Goal: Task Accomplishment & Management: Manage account settings

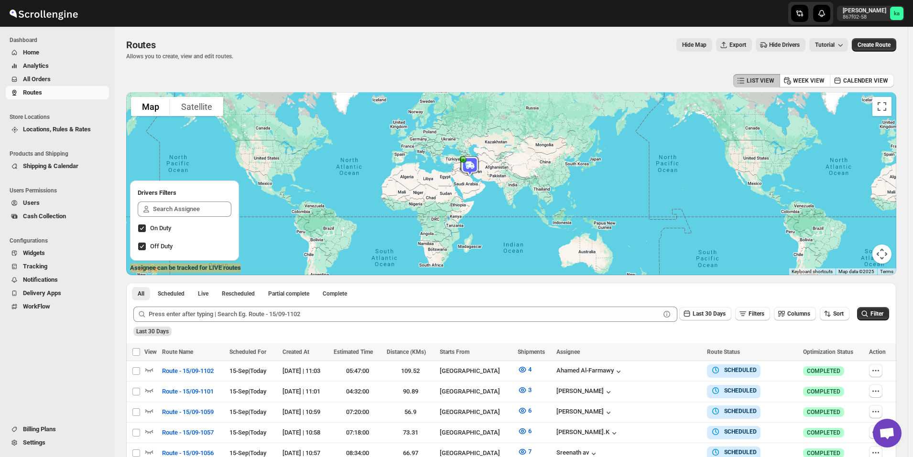
click at [62, 80] on span "All Orders" at bounding box center [65, 80] width 84 height 10
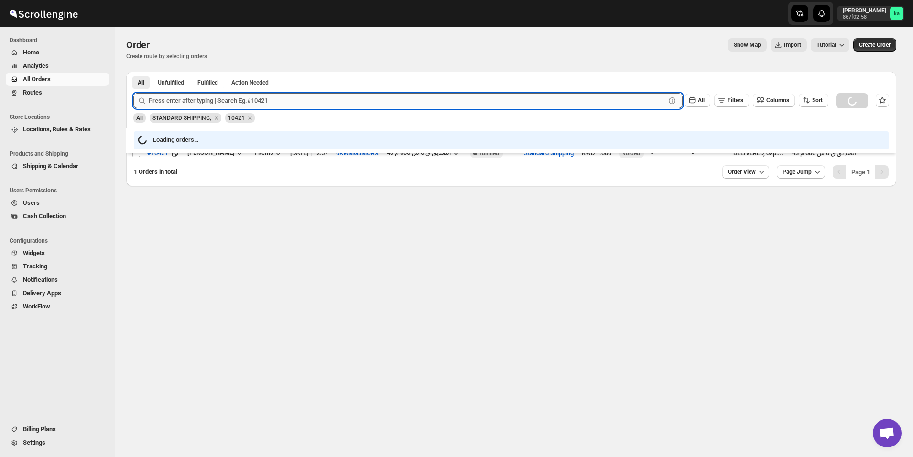
click at [224, 102] on input "text" at bounding box center [407, 100] width 517 height 15
paste input "10811"
type input "10811"
click at [133, 72] on button "Submit" at bounding box center [146, 77] width 27 height 10
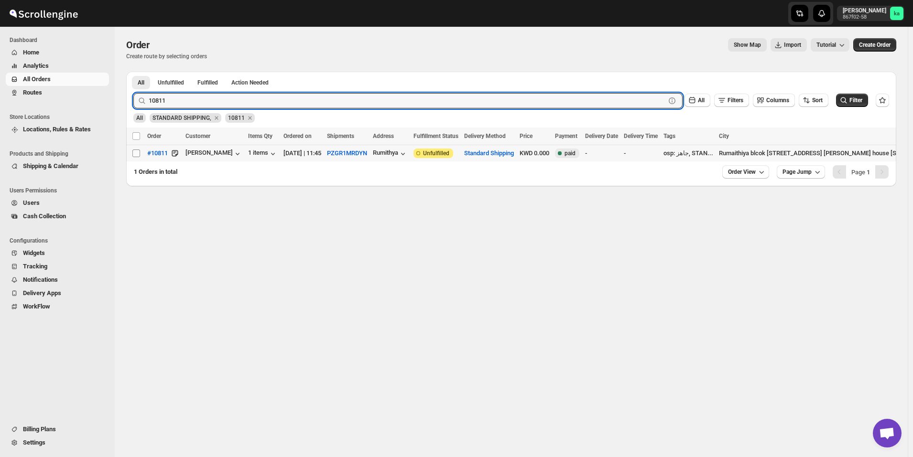
click at [136, 155] on input "Select order" at bounding box center [136, 154] width 8 height 8
checkbox input "true"
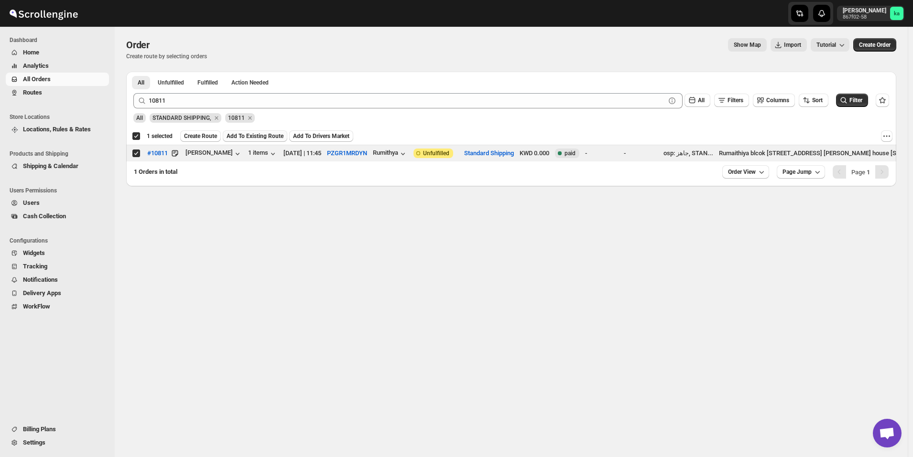
click at [257, 138] on span "Add To Existing Route" at bounding box center [255, 136] width 57 height 8
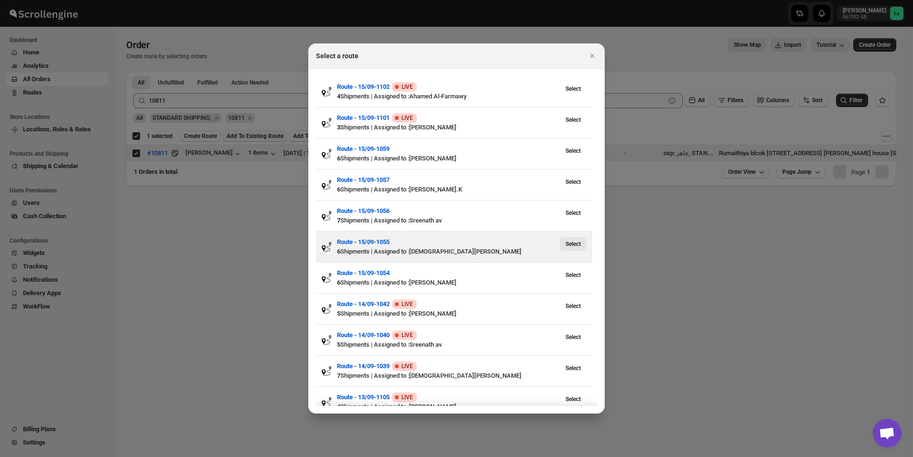
click at [574, 242] on span "Select" at bounding box center [572, 244] width 15 height 8
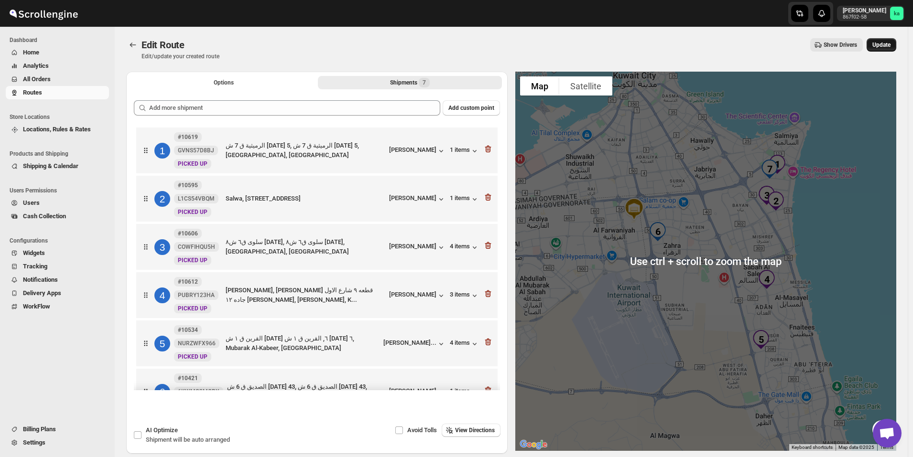
click at [890, 43] on span "Update" at bounding box center [881, 45] width 18 height 8
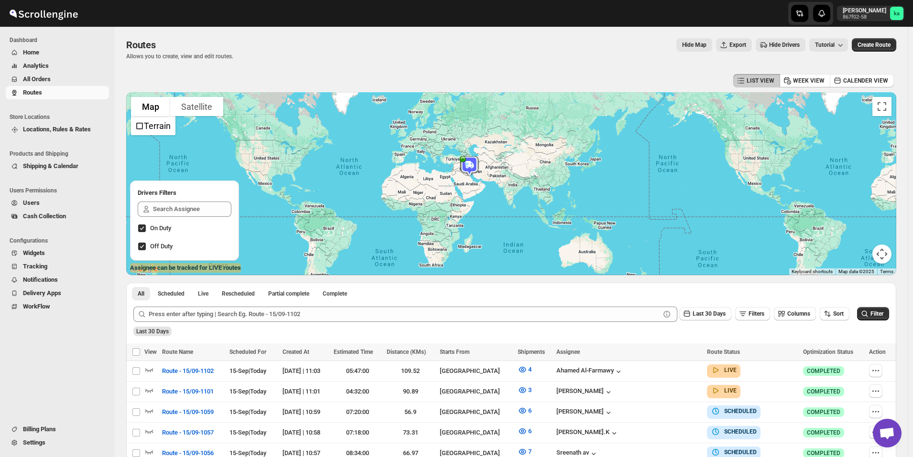
click at [39, 78] on span "All Orders" at bounding box center [37, 79] width 28 height 7
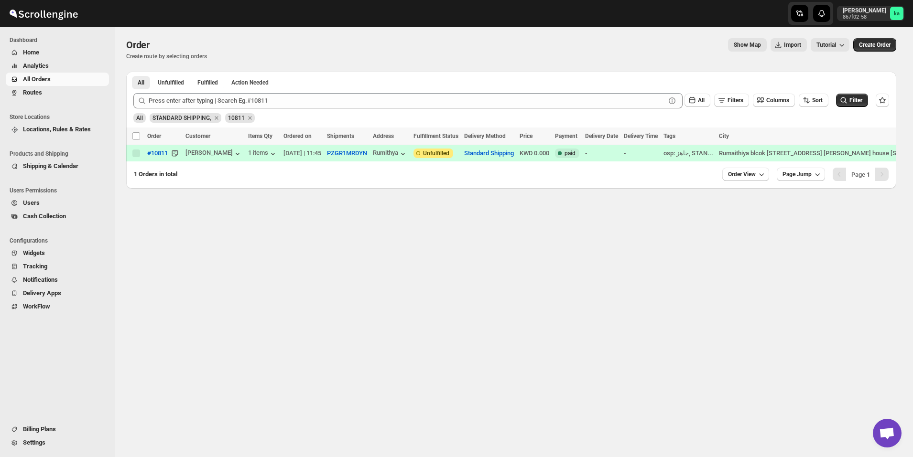
click at [63, 97] on span "Routes" at bounding box center [65, 93] width 84 height 10
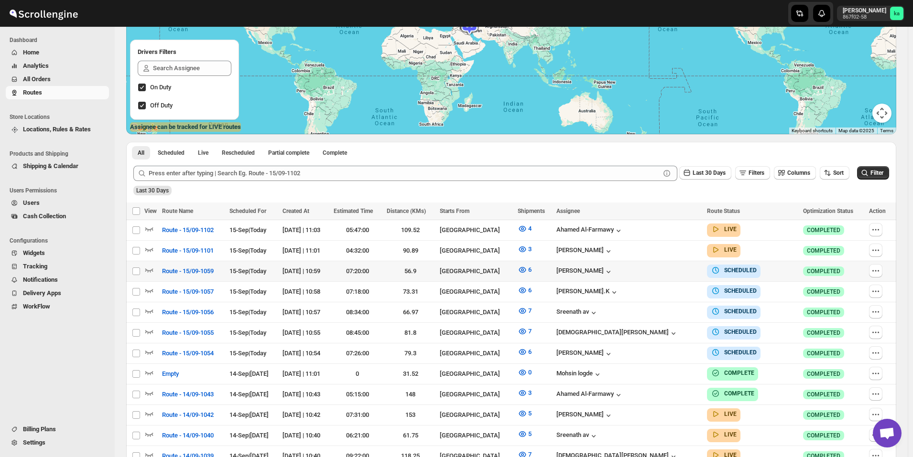
scroll to position [143, 0]
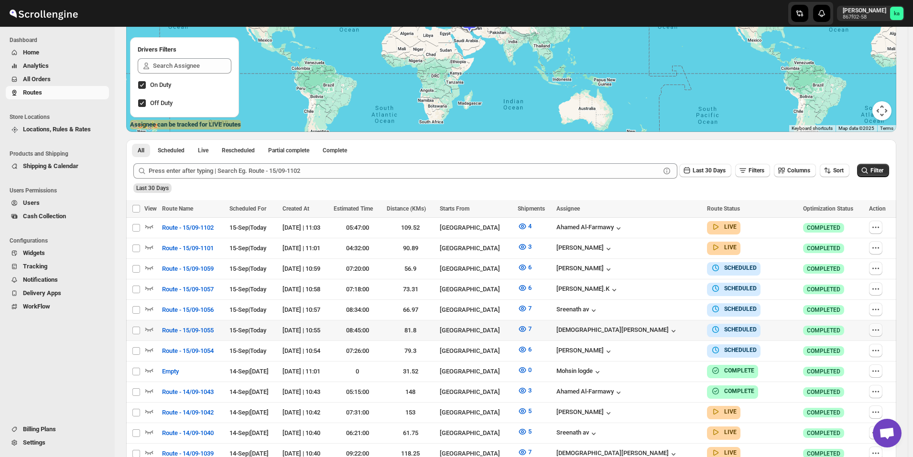
click at [879, 329] on icon "button" at bounding box center [878, 329] width 1 height 1
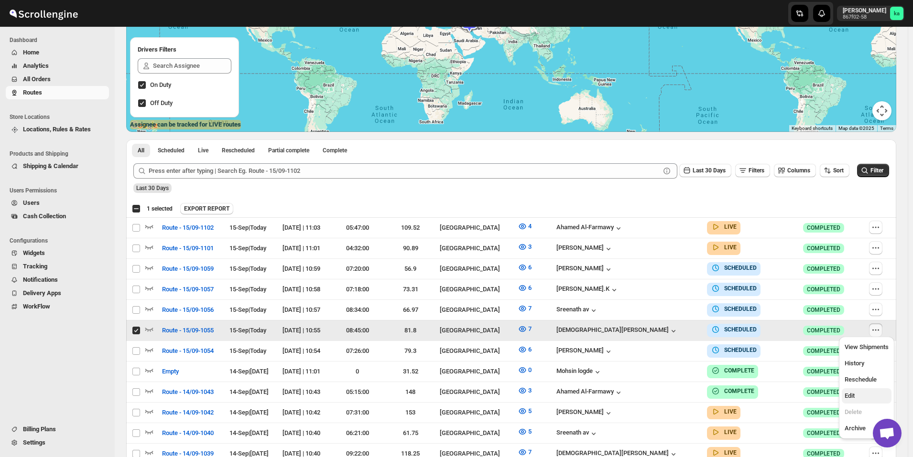
click at [850, 390] on button "Edit" at bounding box center [867, 396] width 50 height 15
checkbox input "false"
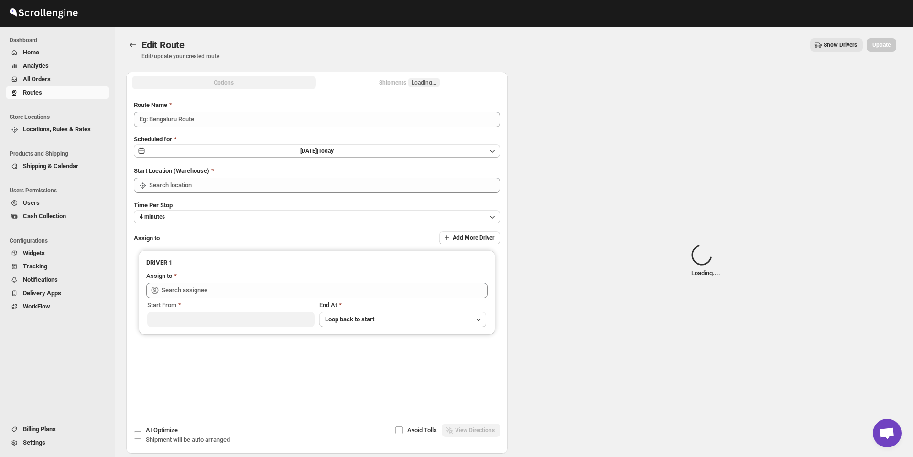
type input "Route - 15/09-1055"
type input "[GEOGRAPHIC_DATA]"
type input "[PERSON_NAME] ([EMAIL_ADDRESS][DOMAIN_NAME])"
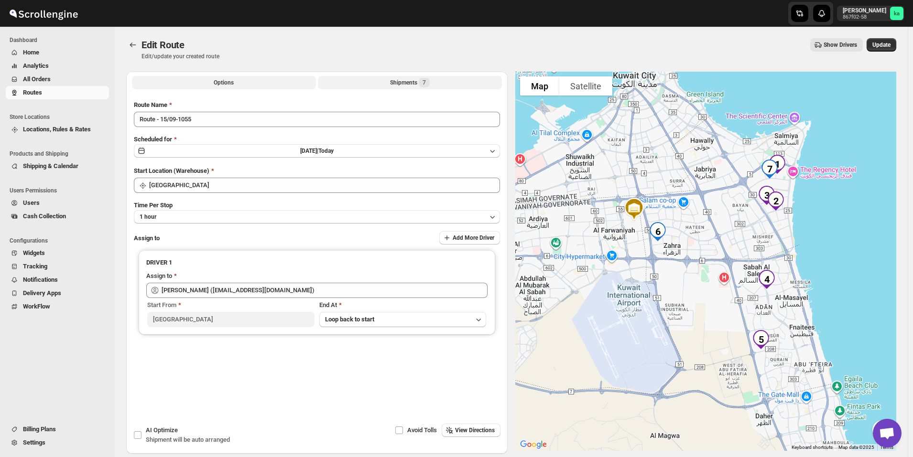
click at [408, 83] on div "Shipments 7" at bounding box center [410, 83] width 40 height 10
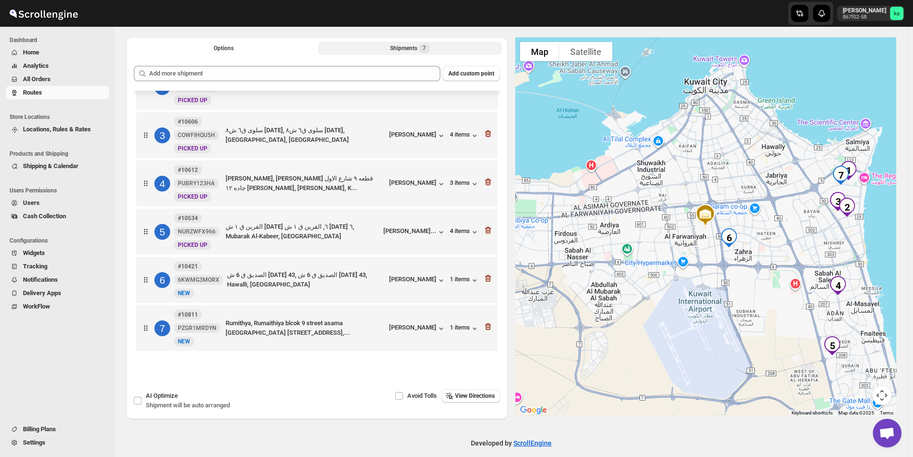
scroll to position [44, 0]
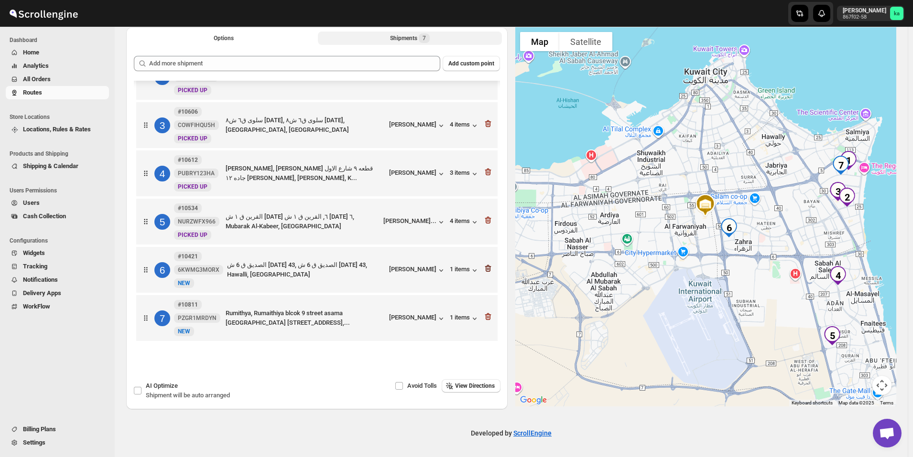
click at [488, 268] on icon "button" at bounding box center [488, 269] width 1 height 3
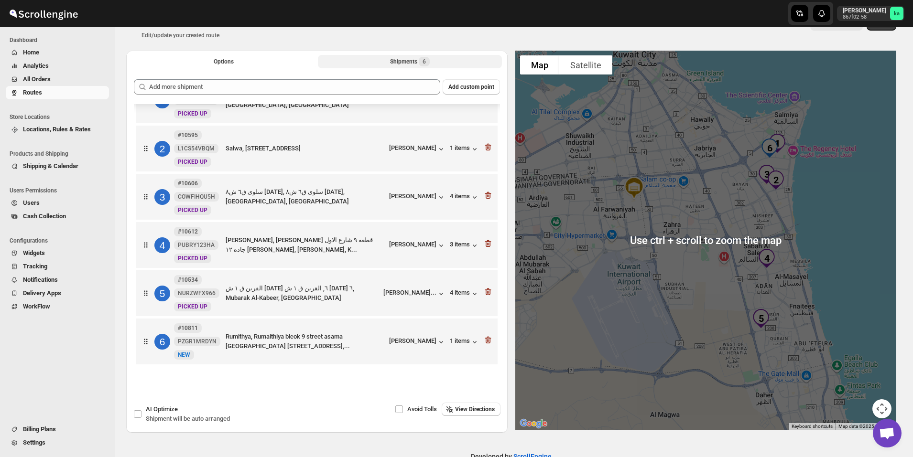
scroll to position [0, 0]
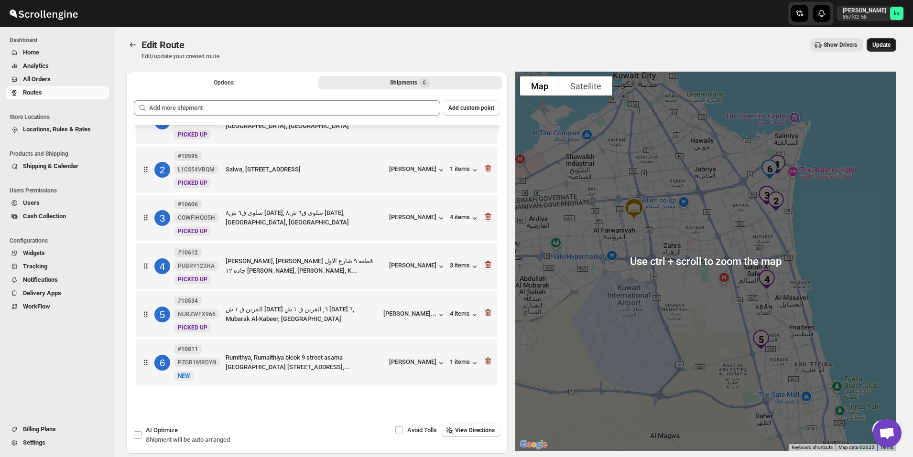
click at [890, 45] on span "Update" at bounding box center [881, 45] width 18 height 8
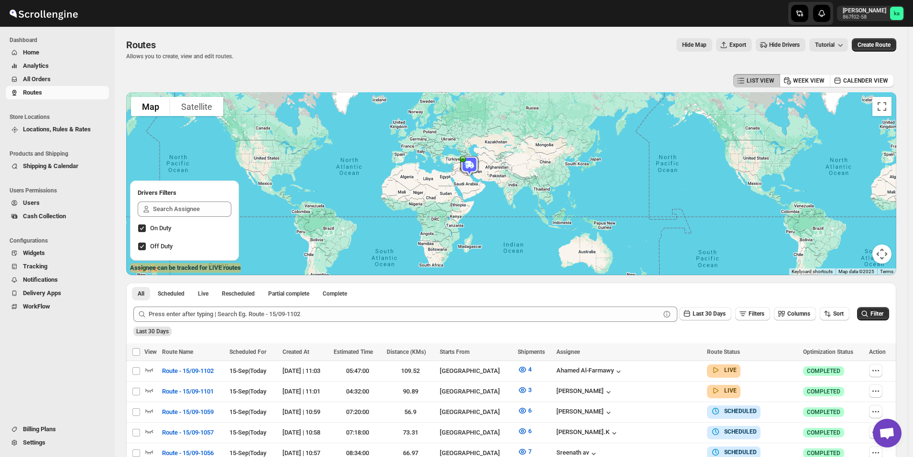
click at [51, 76] on span "All Orders" at bounding box center [65, 80] width 84 height 10
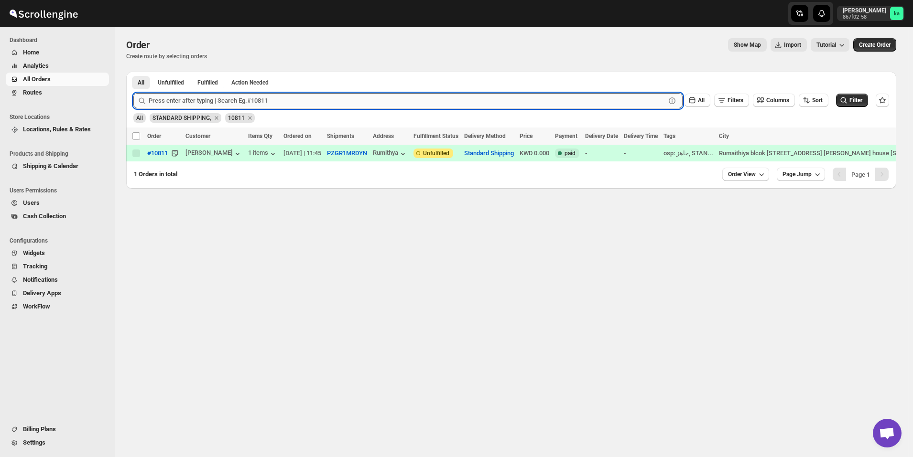
click at [341, 100] on input "text" at bounding box center [407, 100] width 517 height 15
type input "10421"
click at [133, 72] on button "Submit" at bounding box center [146, 77] width 27 height 10
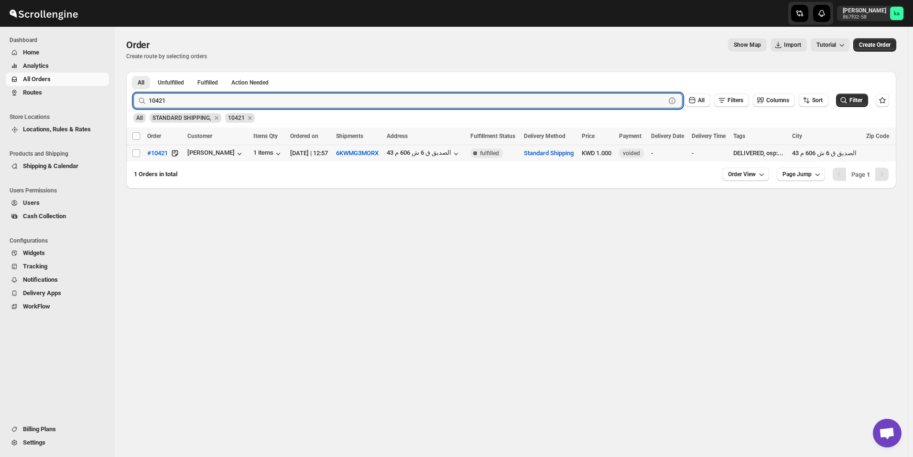
click at [132, 158] on td "Select order" at bounding box center [135, 153] width 18 height 17
checkbox input "true"
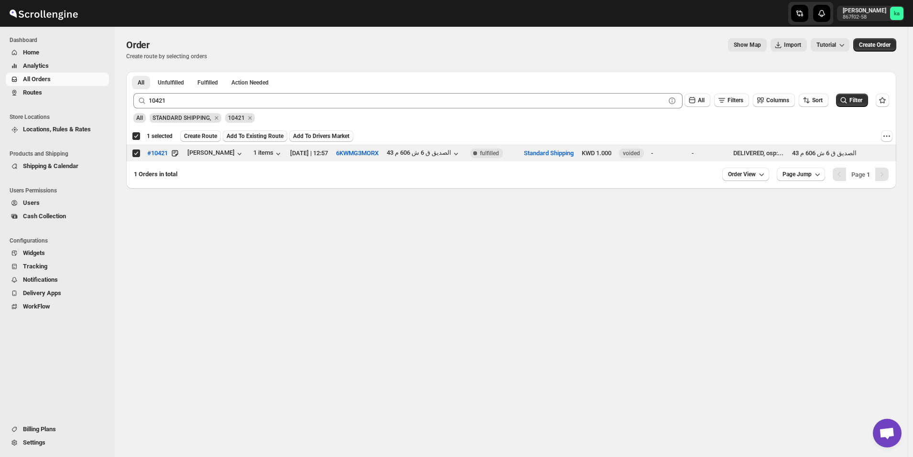
click at [261, 133] on span "Add To Existing Route" at bounding box center [255, 136] width 57 height 8
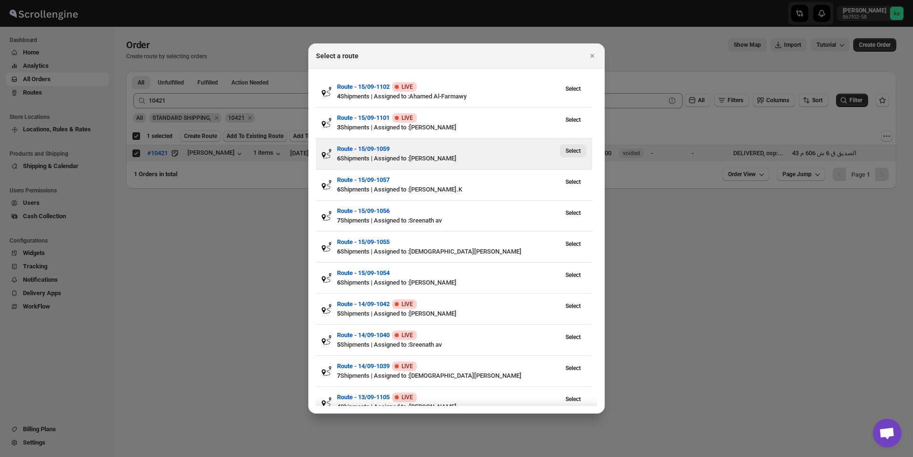
click at [572, 154] on span "Select" at bounding box center [572, 151] width 15 height 8
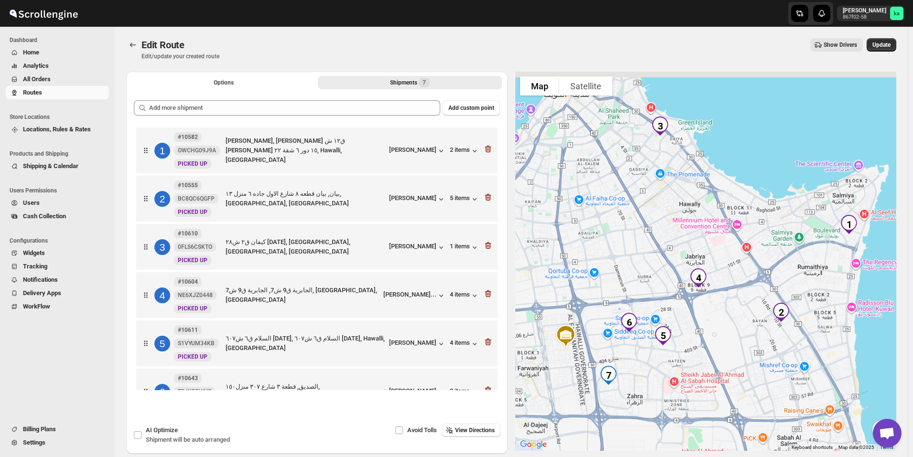
scroll to position [89, 0]
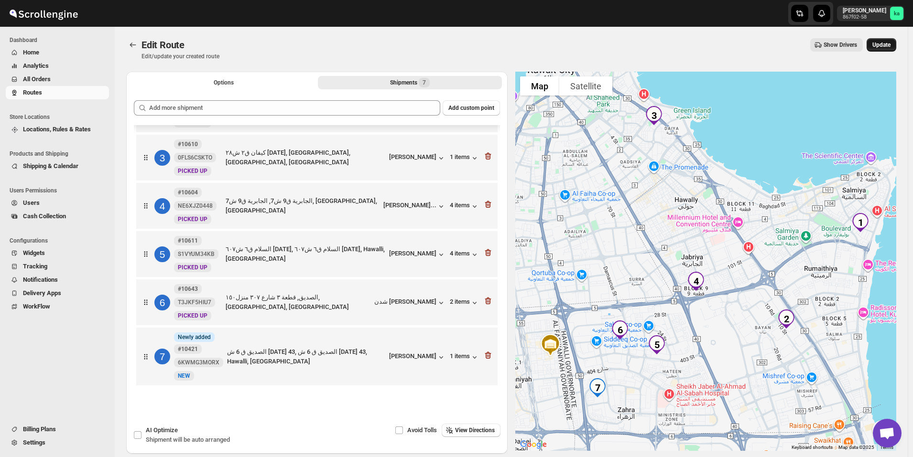
click at [879, 44] on span "Update" at bounding box center [881, 45] width 18 height 8
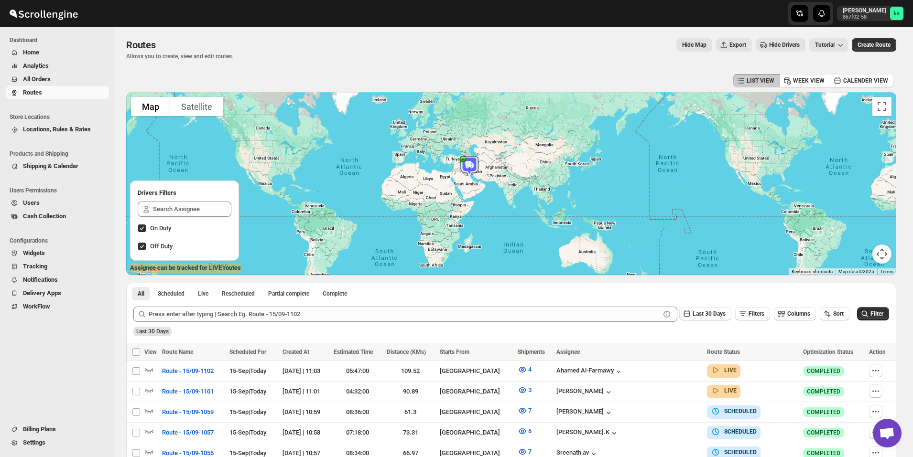
click at [51, 77] on span "All Orders" at bounding box center [65, 80] width 84 height 10
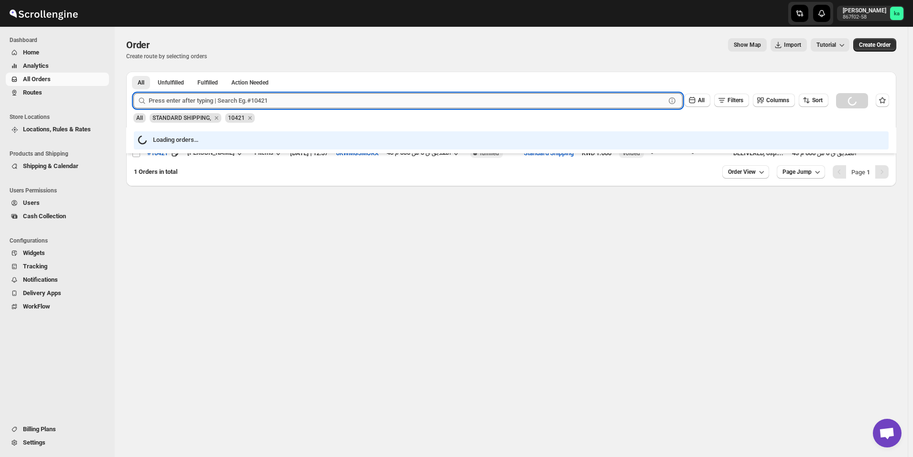
click at [218, 104] on input "text" at bounding box center [407, 100] width 517 height 15
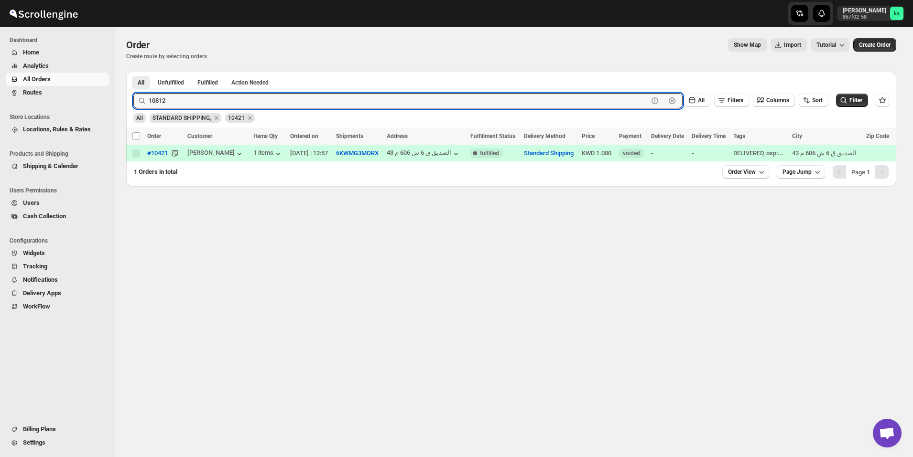
type input "10812"
click at [133, 72] on button "Submit" at bounding box center [146, 77] width 27 height 10
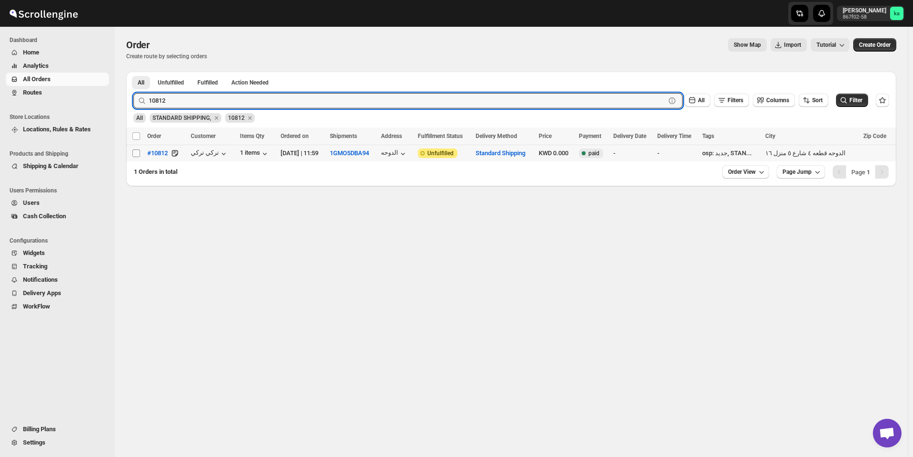
click at [135, 154] on input "Select order" at bounding box center [136, 154] width 8 height 8
checkbox input "true"
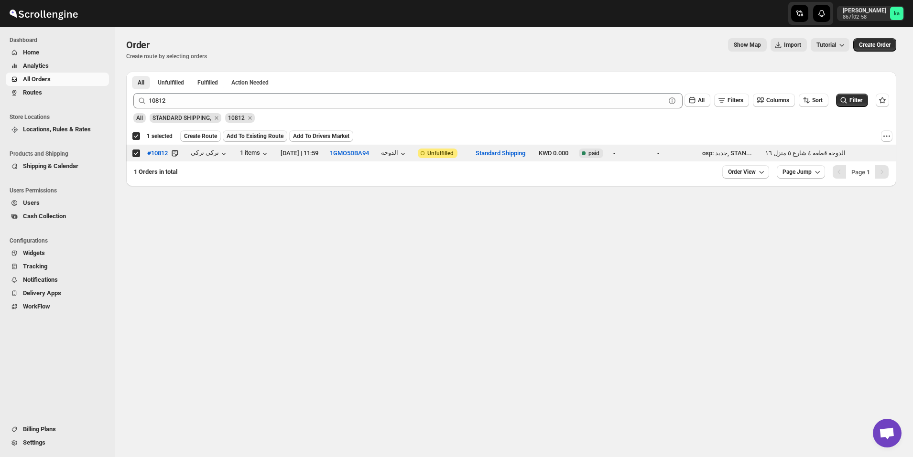
click at [253, 139] on span "Add To Existing Route" at bounding box center [255, 136] width 57 height 8
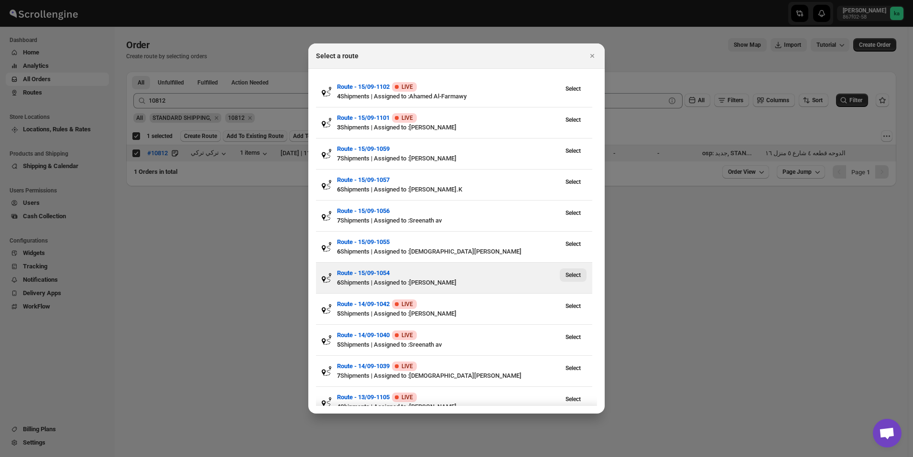
click at [572, 272] on span "Select" at bounding box center [572, 275] width 15 height 8
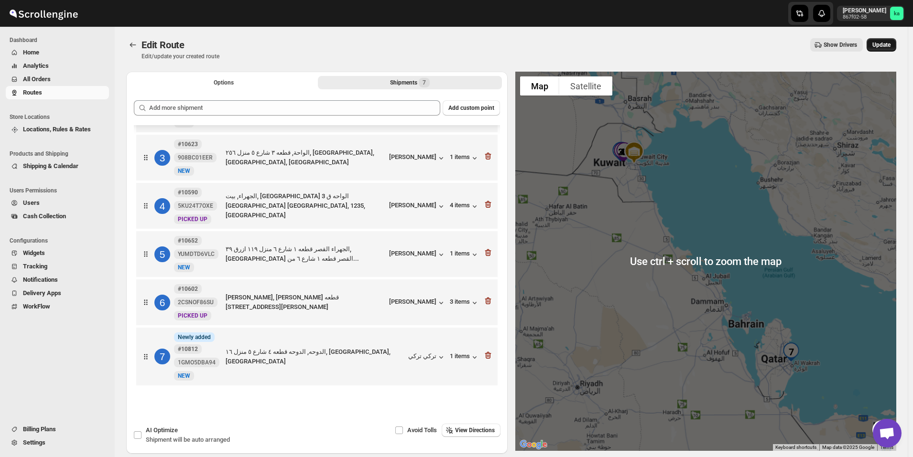
click at [890, 42] on span "Update" at bounding box center [881, 45] width 18 height 8
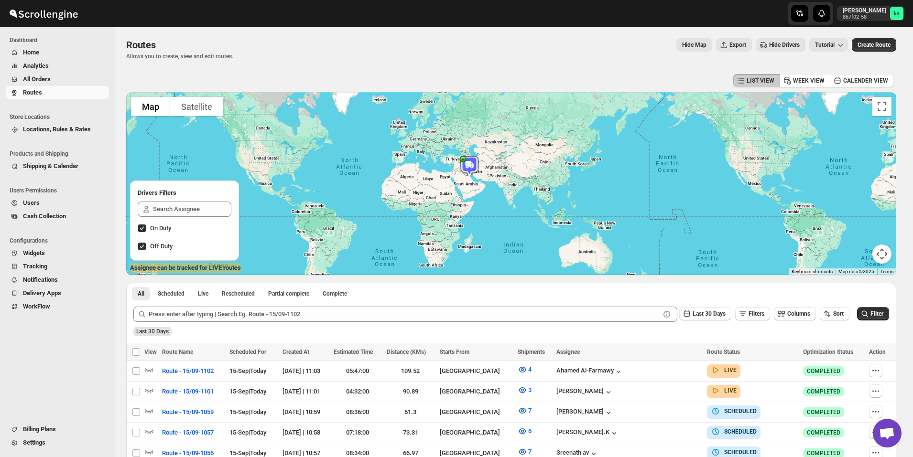
click at [49, 81] on span "All Orders" at bounding box center [37, 79] width 28 height 7
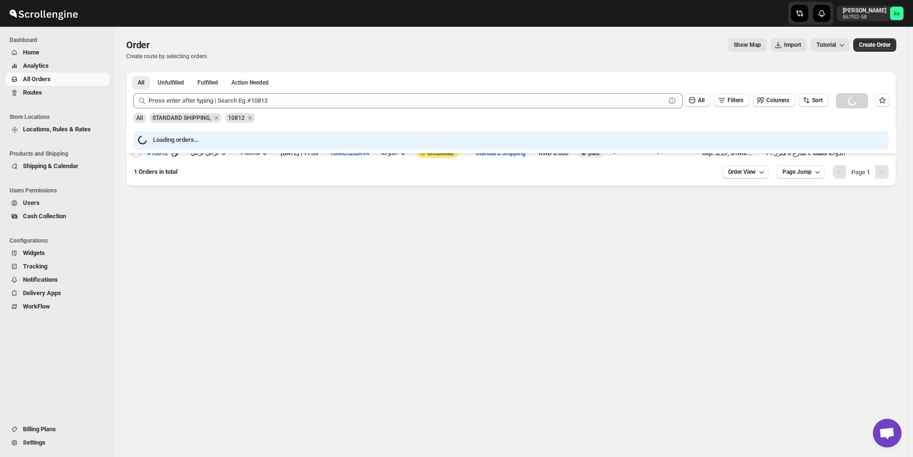
click at [60, 92] on span "Routes" at bounding box center [65, 93] width 84 height 10
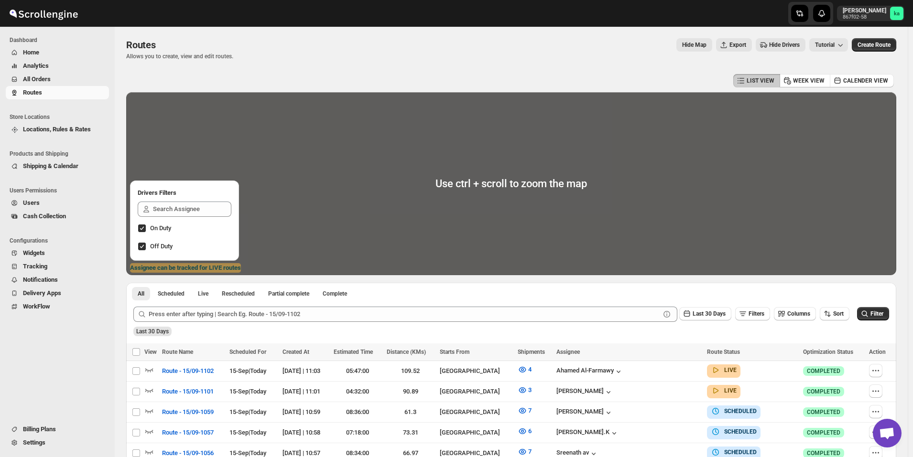
scroll to position [143, 0]
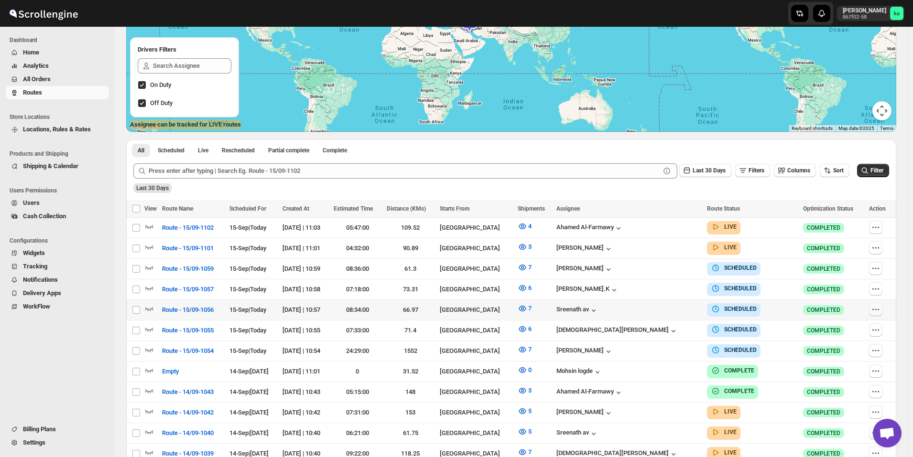
click at [879, 310] on icon "button" at bounding box center [876, 310] width 10 height 10
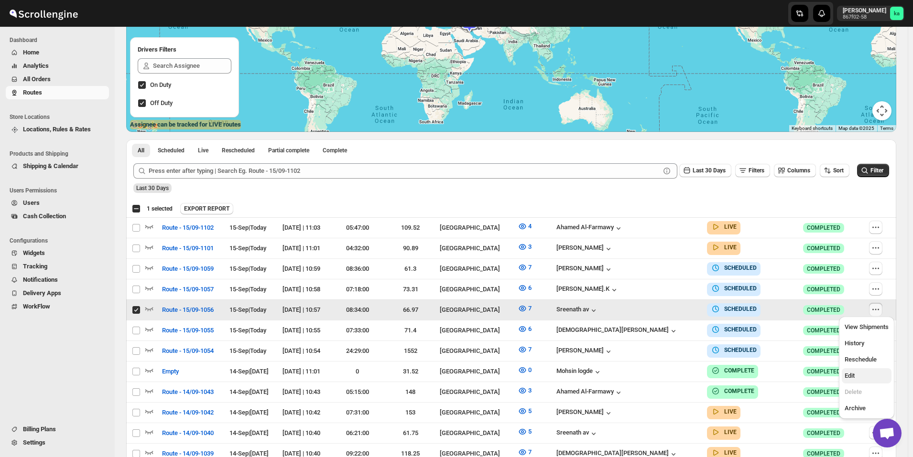
click at [858, 380] on span "Edit" at bounding box center [867, 376] width 44 height 10
checkbox input "false"
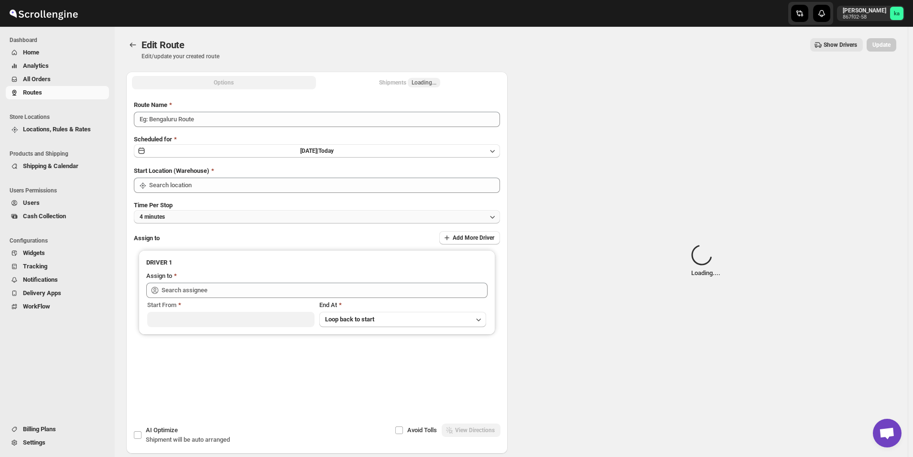
type input "Route - 15/09-1056"
type input "[GEOGRAPHIC_DATA]"
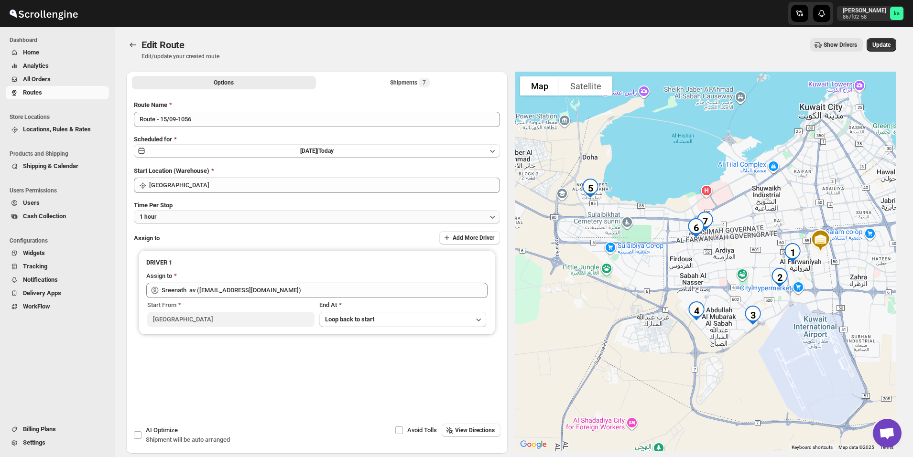
click at [213, 216] on button "1 hour" at bounding box center [317, 216] width 366 height 13
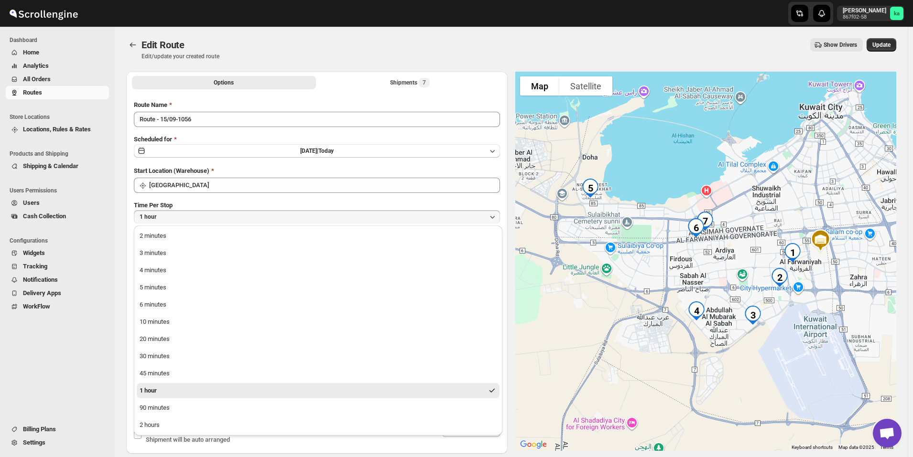
click at [197, 389] on button "1 hour" at bounding box center [318, 390] width 363 height 15
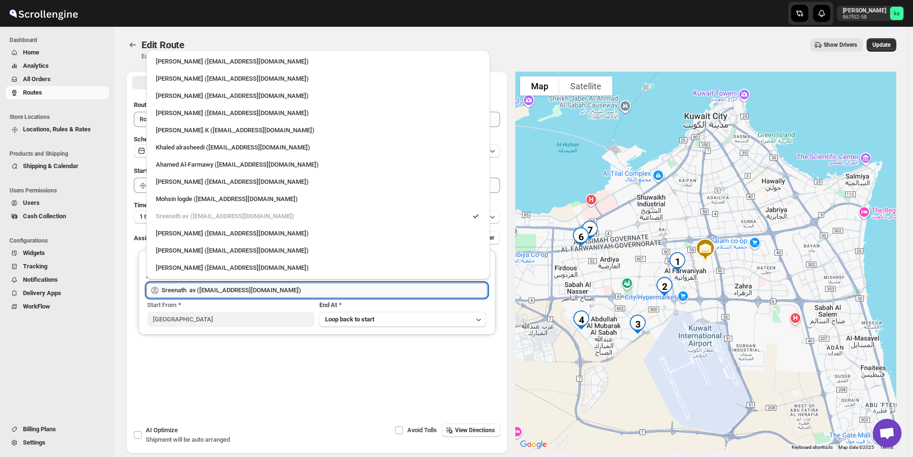
click at [295, 292] on input "Sreenath av ([EMAIL_ADDRESS][DOMAIN_NAME])" at bounding box center [325, 290] width 326 height 15
click at [234, 199] on div "Mohsin logde ([EMAIL_ADDRESS][DOMAIN_NAME])" at bounding box center [318, 200] width 325 height 10
type input "Mohsin logde ([EMAIL_ADDRESS][DOMAIN_NAME])"
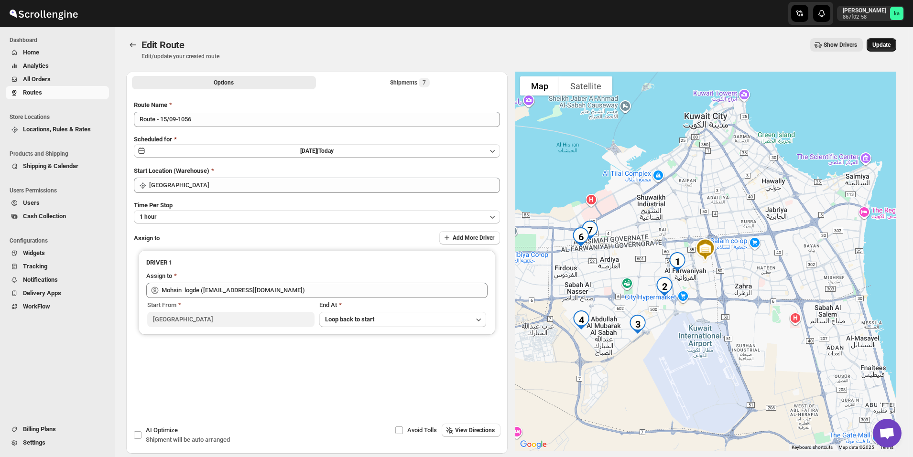
click at [890, 48] on span "Update" at bounding box center [881, 45] width 18 height 8
